Goal: Navigation & Orientation: Find specific page/section

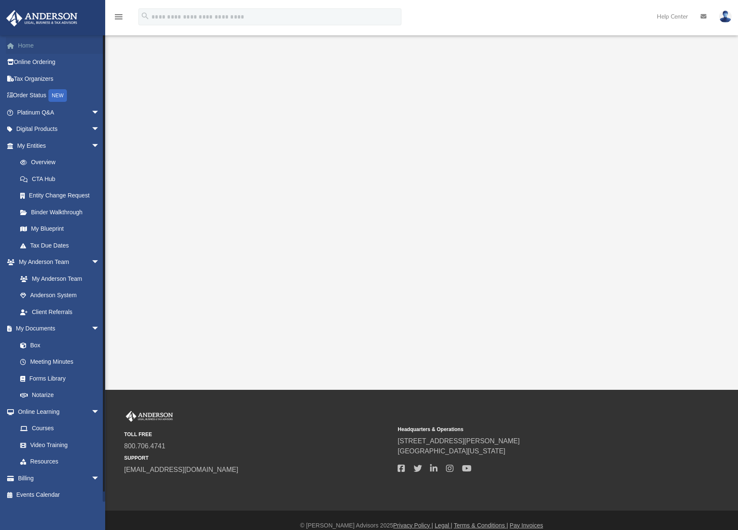
click at [35, 42] on link "Home" at bounding box center [59, 45] width 106 height 17
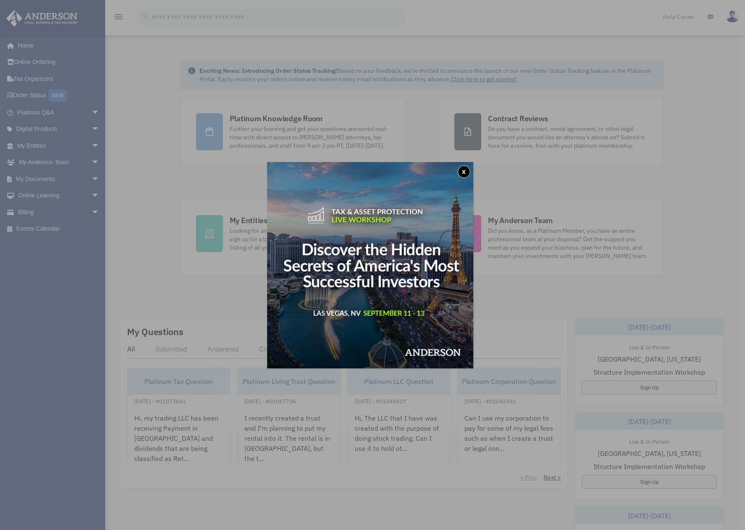
click at [466, 172] on button "x" at bounding box center [464, 171] width 13 height 13
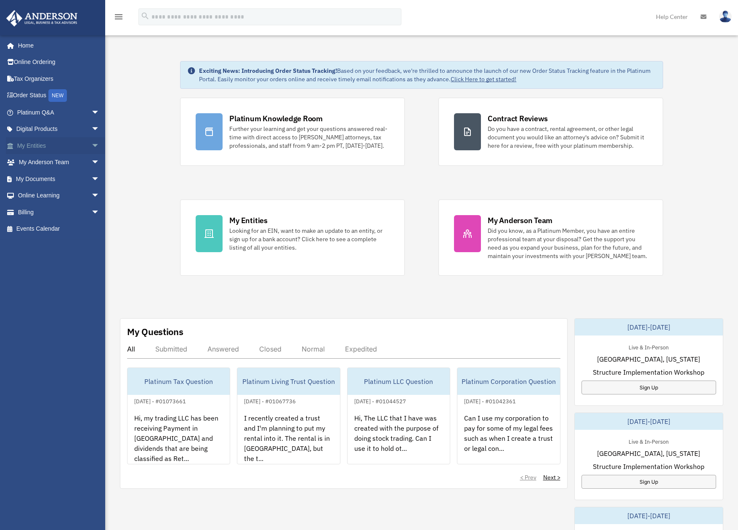
click at [39, 149] on link "My Entities arrow_drop_down" at bounding box center [59, 145] width 106 height 17
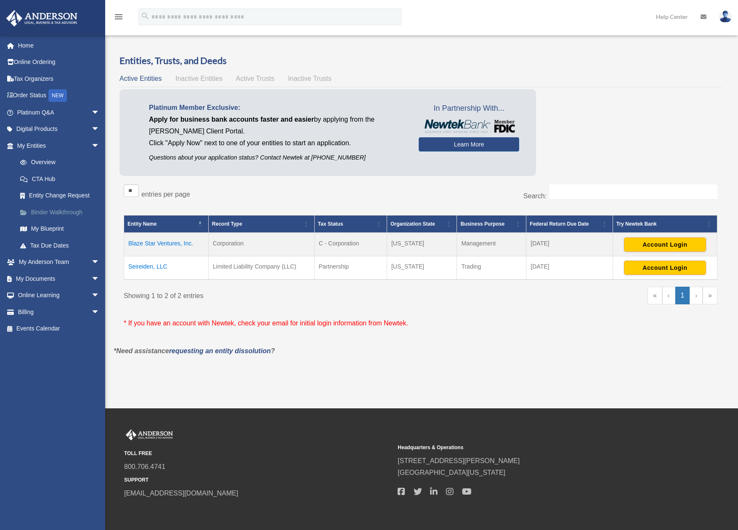
click at [47, 209] on link "Binder Walkthrough" at bounding box center [62, 212] width 101 height 17
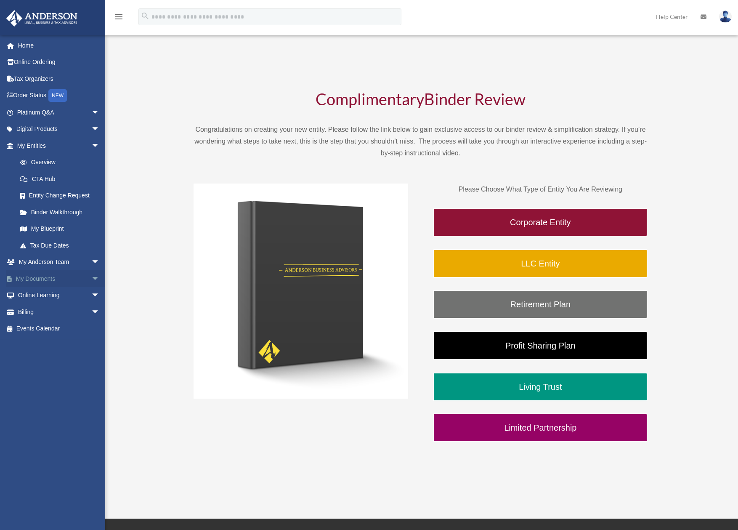
click at [46, 275] on link "My Documents arrow_drop_down" at bounding box center [59, 278] width 106 height 17
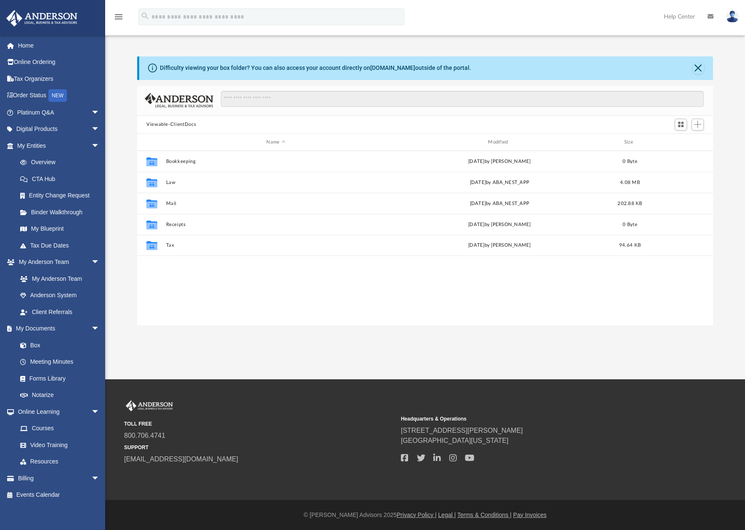
scroll to position [184, 569]
click at [170, 242] on div "Collaborated Folder Tax [DATE] by [PERSON_NAME] 94.64 KB" at bounding box center [425, 245] width 576 height 21
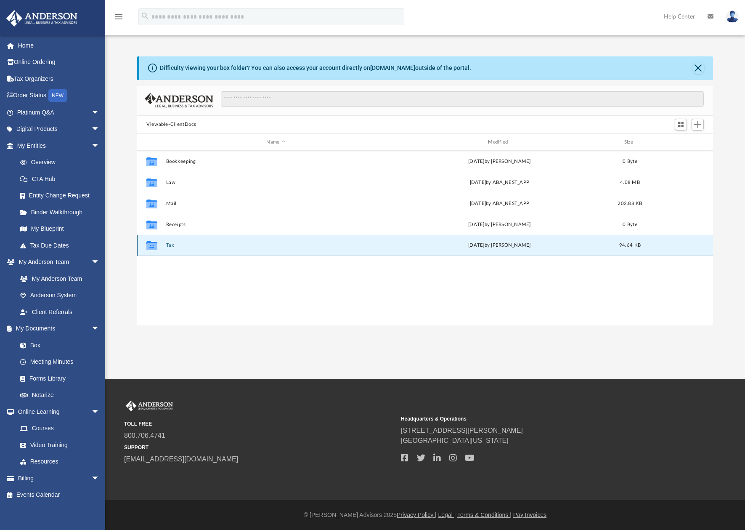
click at [172, 248] on button "Tax" at bounding box center [276, 245] width 220 height 5
